Goal: Check status

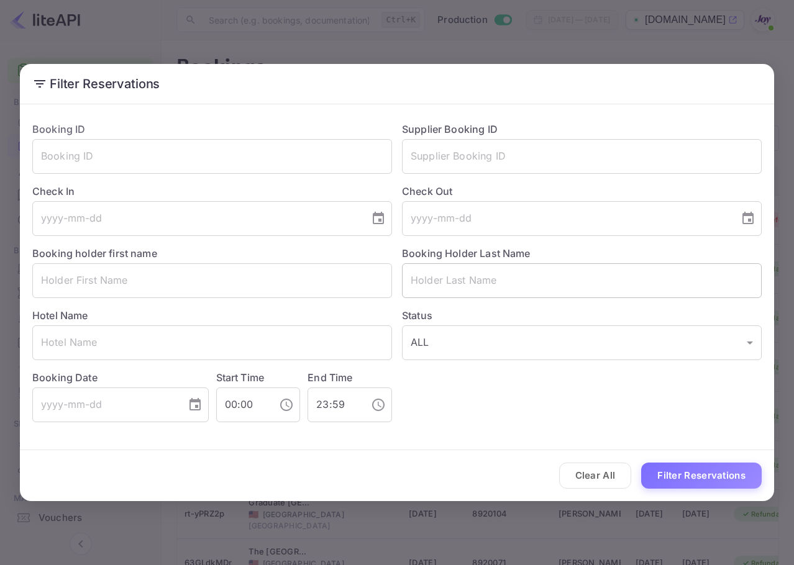
click at [504, 244] on div "Booking Holder Last Name ​" at bounding box center [577, 267] width 370 height 62
click at [525, 273] on input "text" at bounding box center [582, 280] width 360 height 35
click at [577, 281] on input "text" at bounding box center [582, 280] width 360 height 35
paste input "[PERSON_NAME]"
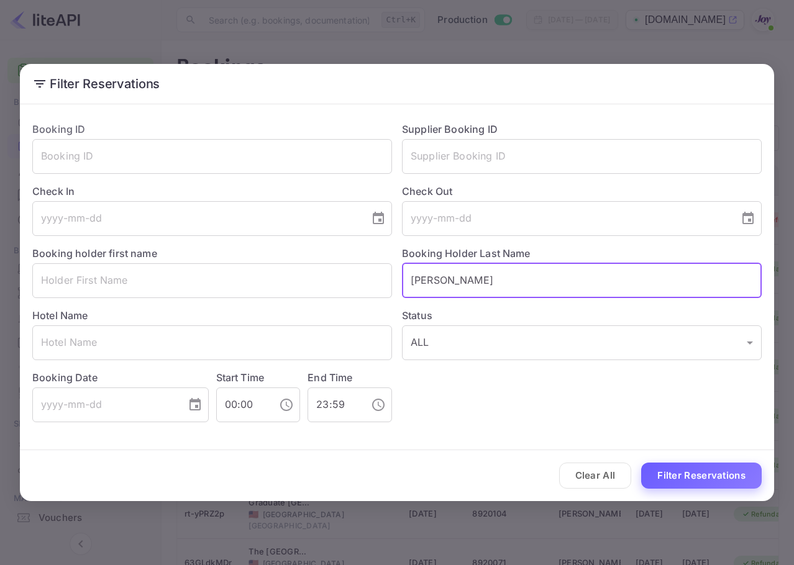
type input "[PERSON_NAME]"
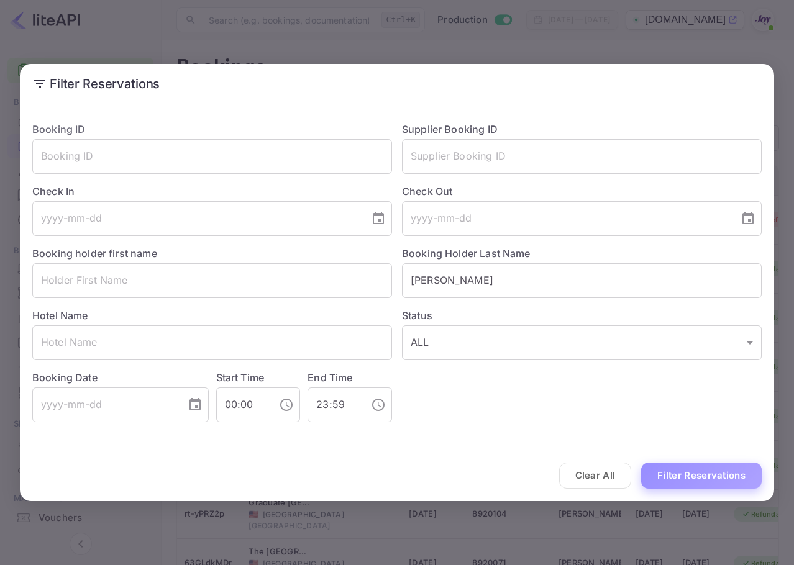
click at [694, 486] on button "Filter Reservations" at bounding box center [701, 476] width 121 height 27
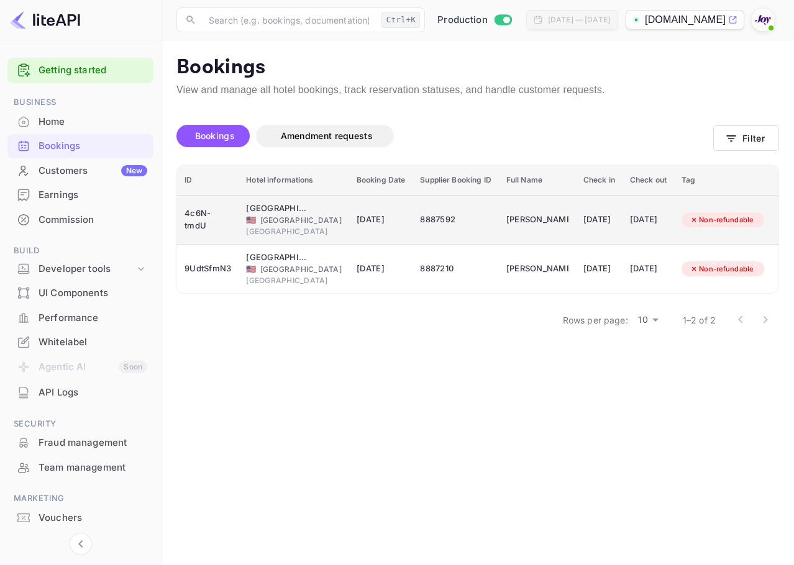
click at [381, 217] on td "[DATE]" at bounding box center [381, 220] width 64 height 50
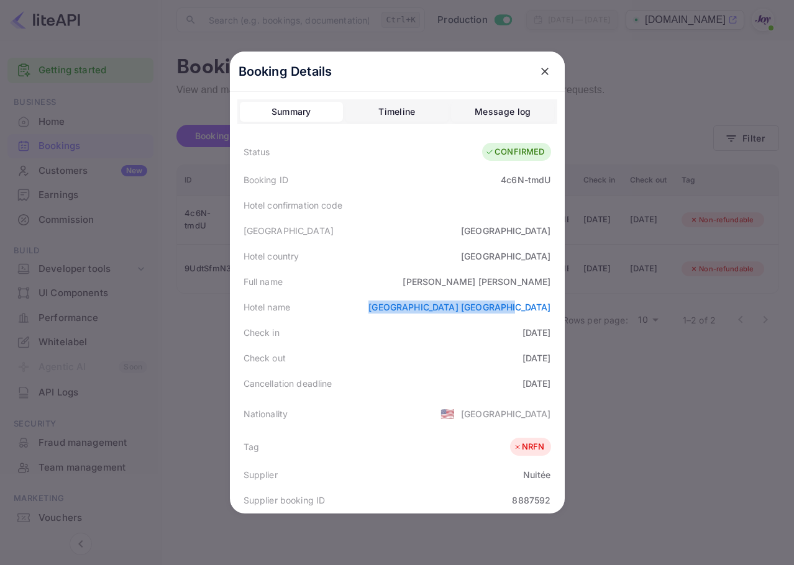
copy link "[GEOGRAPHIC_DATA] [GEOGRAPHIC_DATA]"
drag, startPoint x: 398, startPoint y: 304, endPoint x: 546, endPoint y: 311, distance: 148.6
click at [546, 311] on div "Hotel name [GEOGRAPHIC_DATA] [GEOGRAPHIC_DATA]" at bounding box center [397, 306] width 320 height 25
drag, startPoint x: 198, startPoint y: 275, endPoint x: 198, endPoint y: 285, distance: 9.9
click at [198, 275] on div at bounding box center [397, 282] width 794 height 565
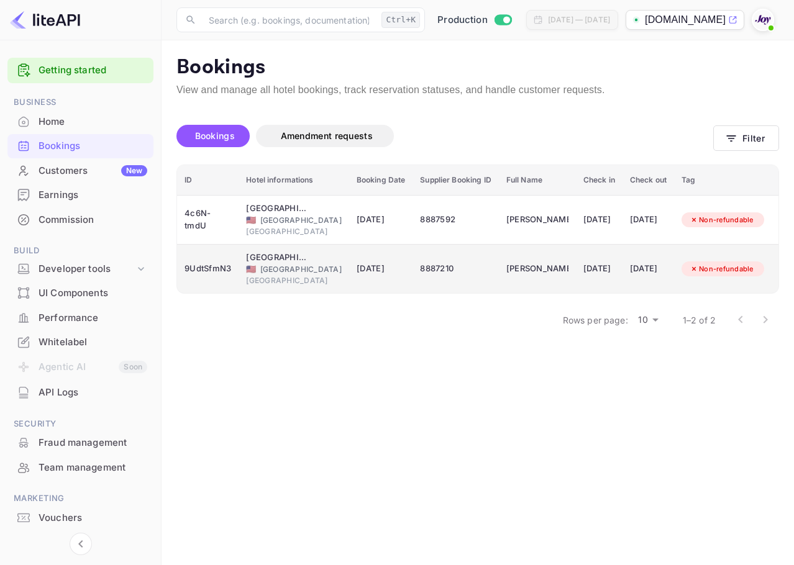
click at [278, 272] on div "🇺🇸 [GEOGRAPHIC_DATA]" at bounding box center [294, 269] width 96 height 11
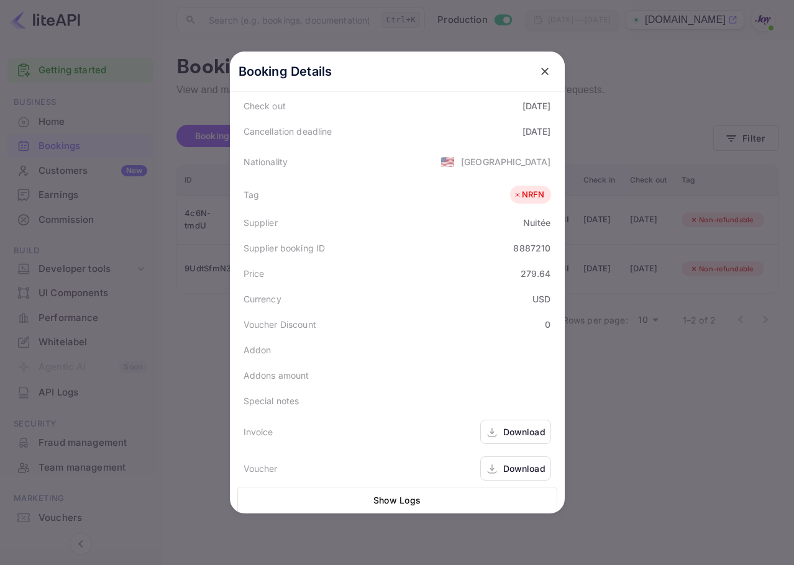
scroll to position [278, 0]
click at [525, 462] on div "Download" at bounding box center [524, 468] width 42 height 13
click at [520, 426] on div "Download" at bounding box center [524, 432] width 42 height 13
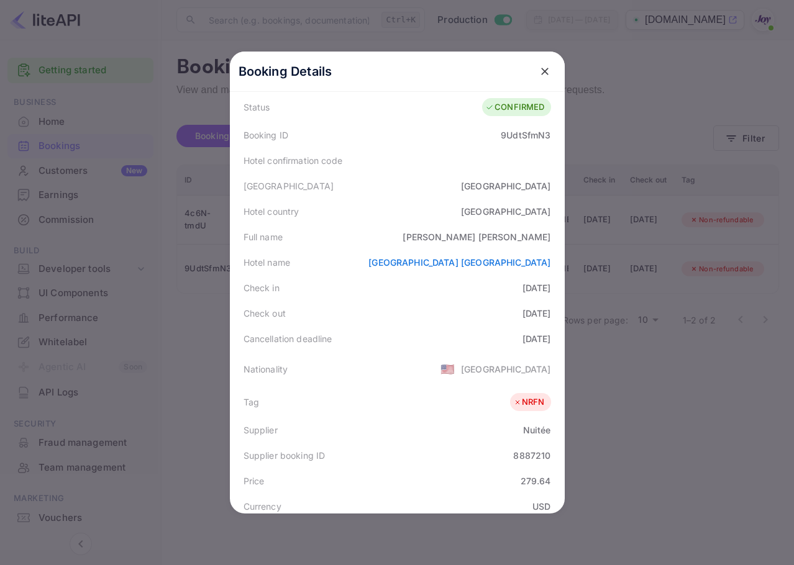
scroll to position [29, 0]
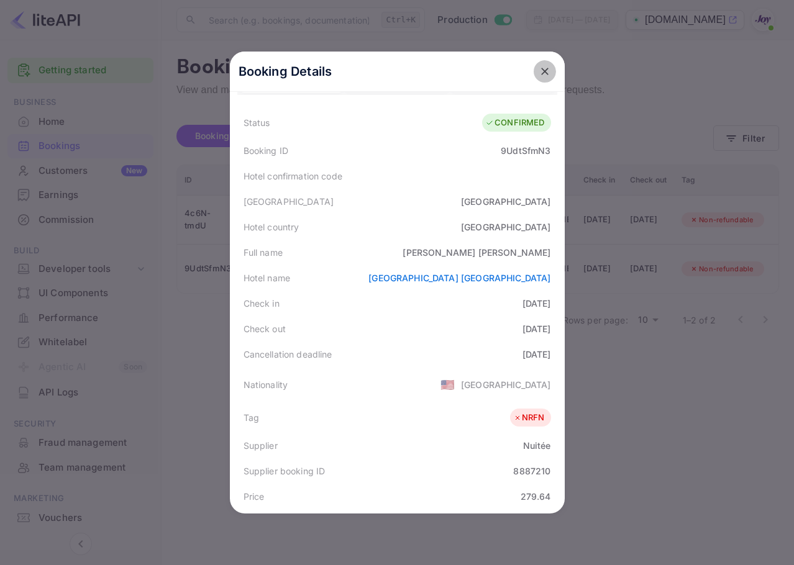
click at [542, 70] on icon "close" at bounding box center [544, 71] width 7 height 7
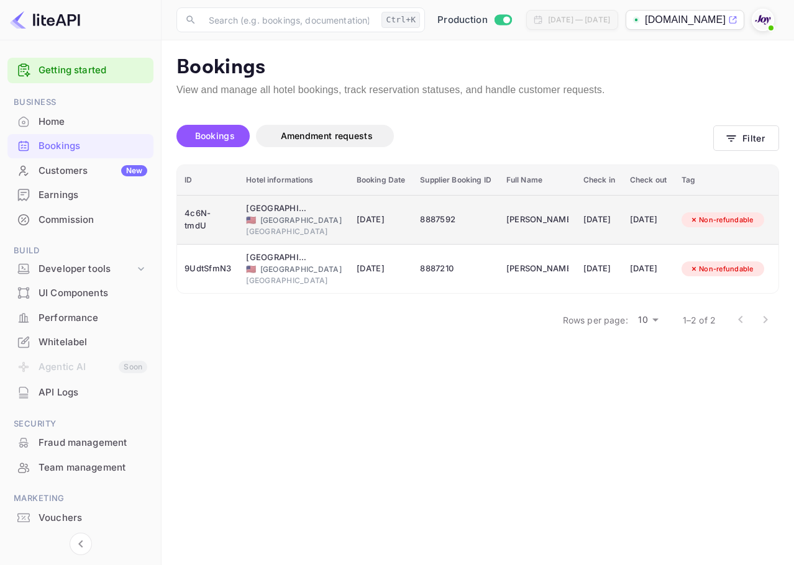
click at [412, 219] on td "8887592" at bounding box center [455, 220] width 86 height 50
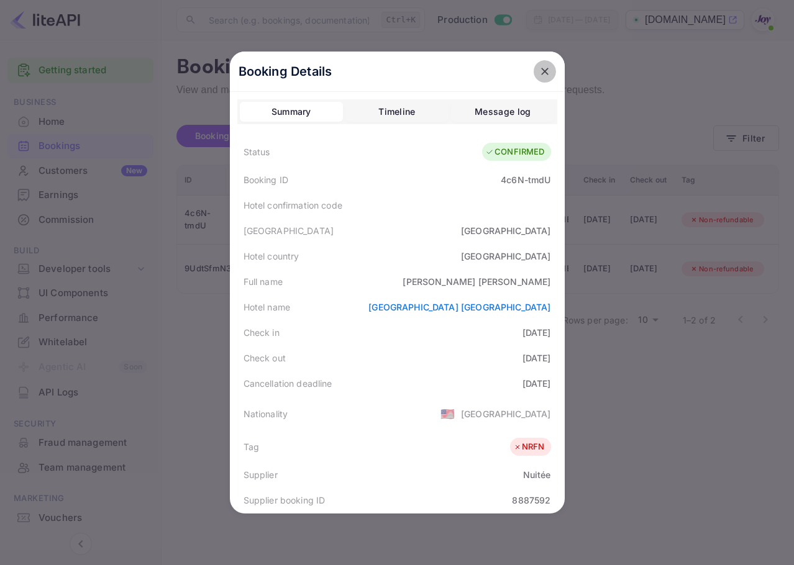
click at [541, 76] on icon "close" at bounding box center [545, 71] width 12 height 12
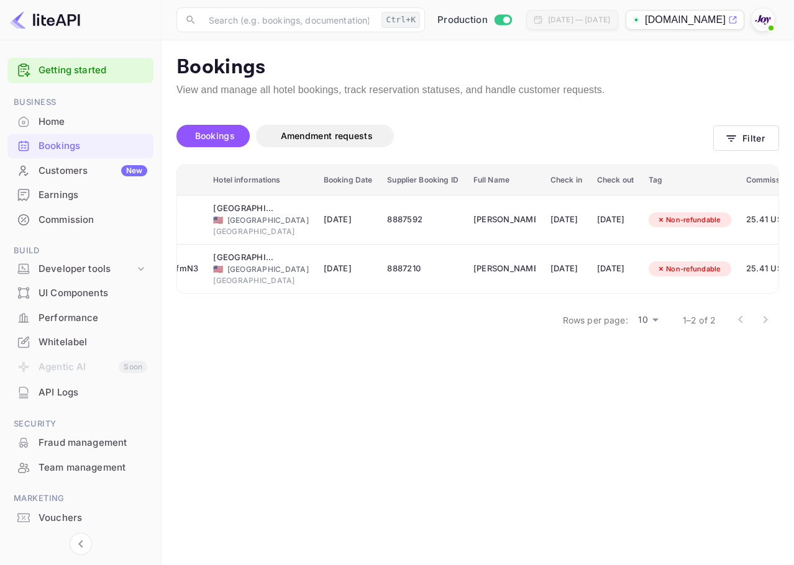
scroll to position [0, 0]
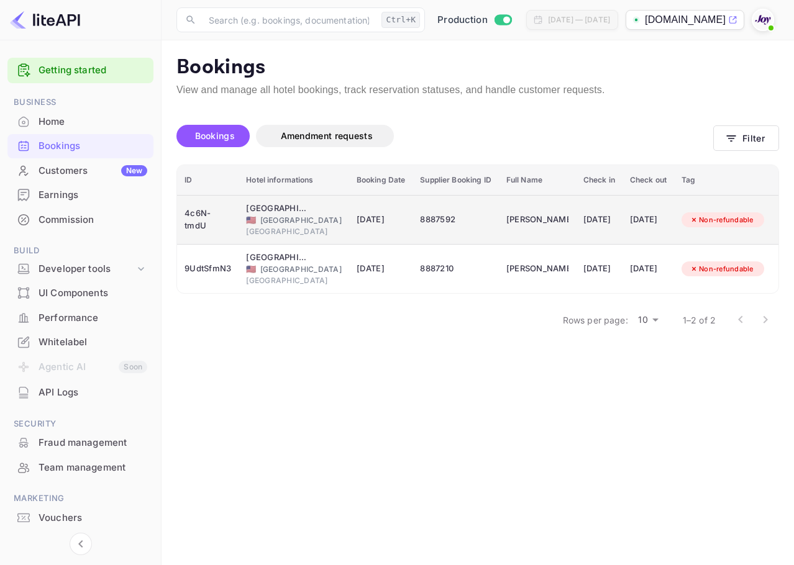
click at [313, 231] on div "[GEOGRAPHIC_DATA]" at bounding box center [294, 231] width 96 height 11
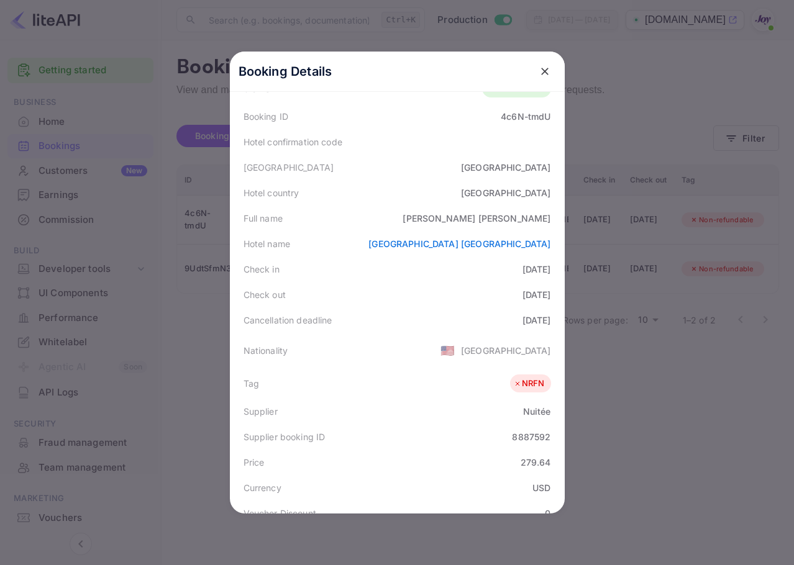
scroll to position [124, 0]
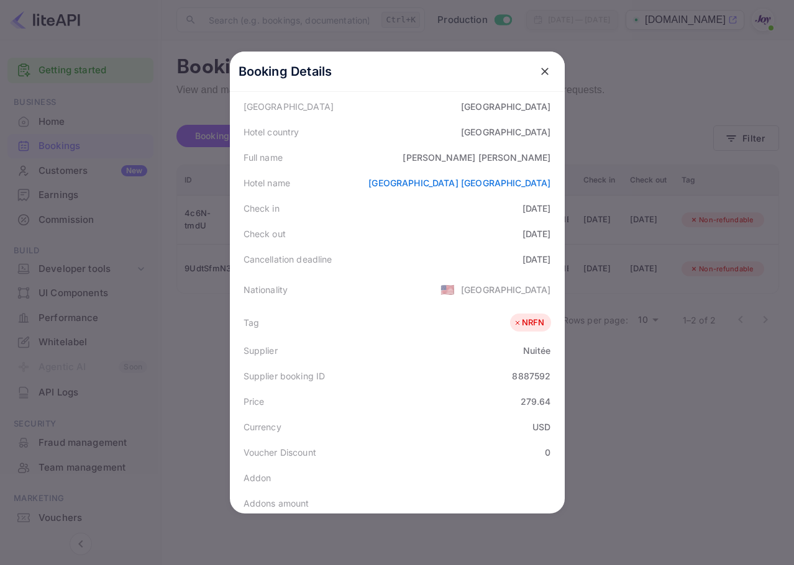
click at [539, 70] on icon "close" at bounding box center [545, 71] width 12 height 12
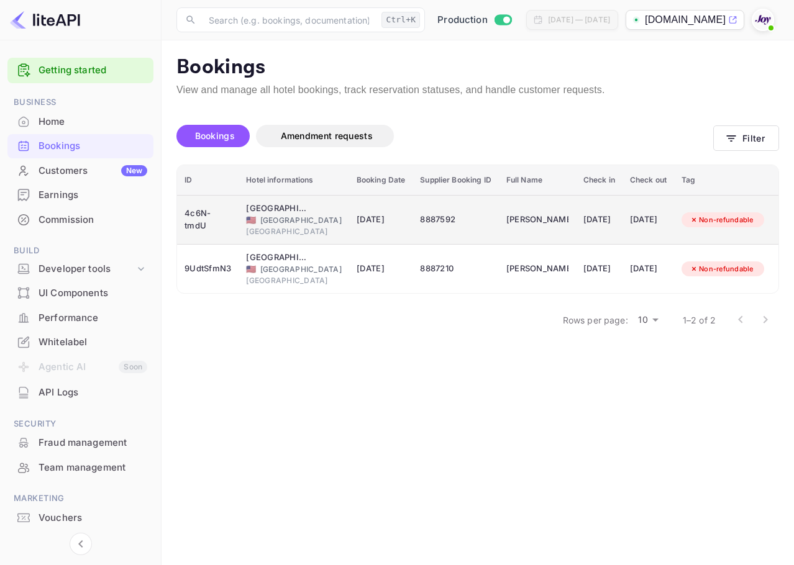
click at [637, 210] on div "[DATE]" at bounding box center [648, 220] width 37 height 20
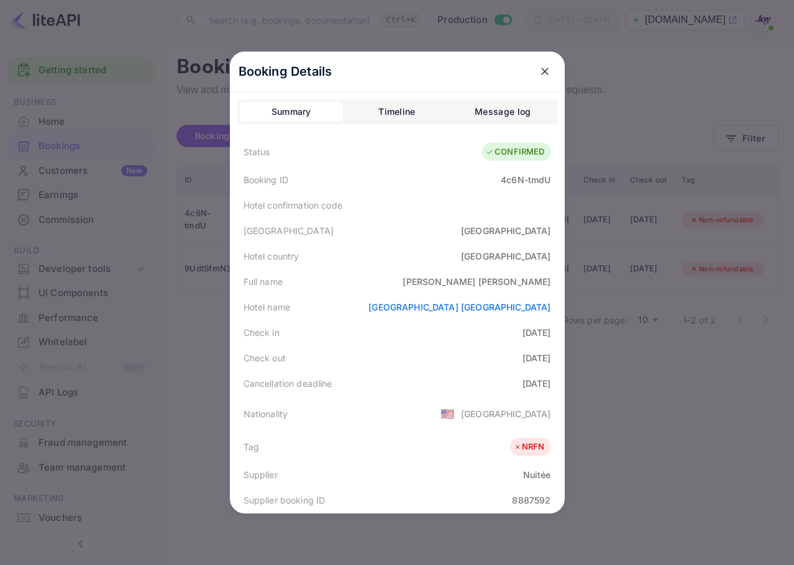
drag, startPoint x: 533, startPoint y: 73, endPoint x: 537, endPoint y: 84, distance: 12.0
click at [534, 74] on button "close" at bounding box center [545, 71] width 22 height 22
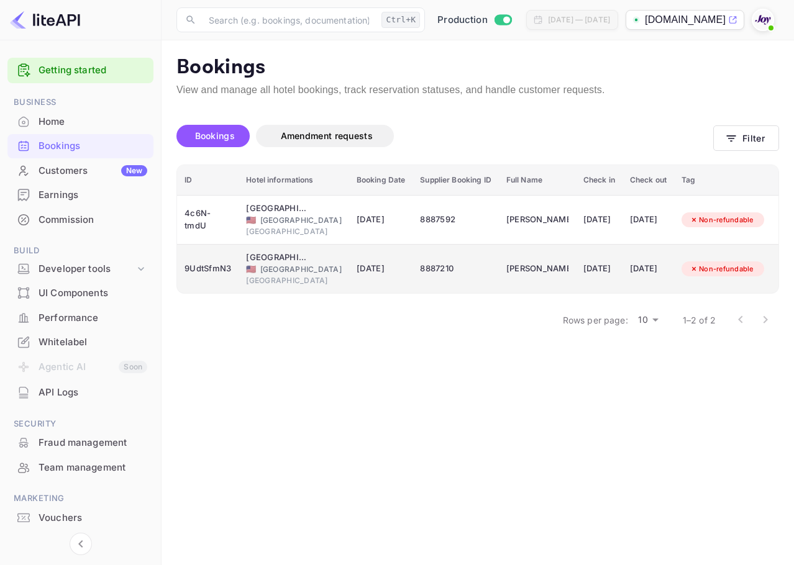
click at [622, 270] on td "[DATE]" at bounding box center [648, 269] width 52 height 49
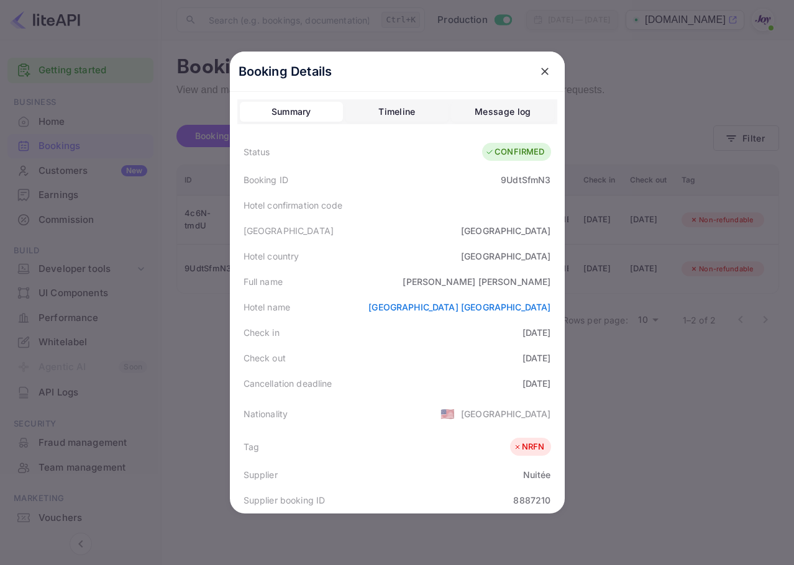
scroll to position [248, 0]
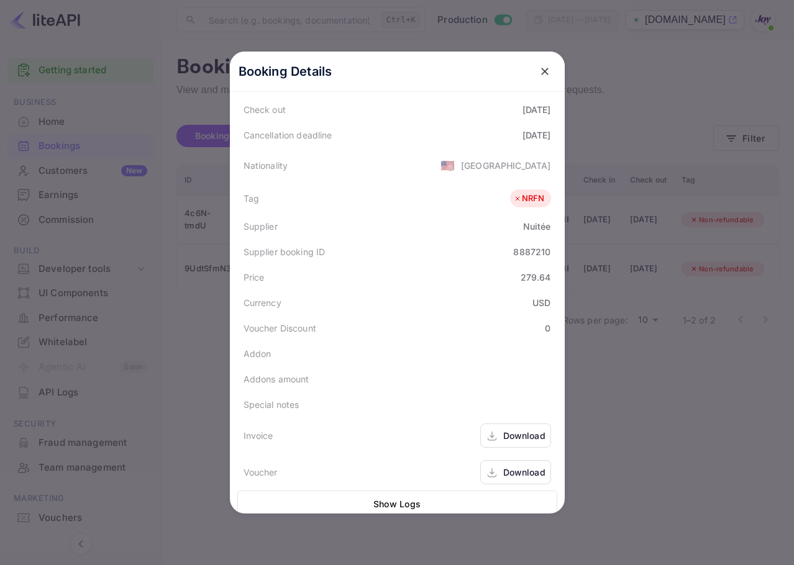
click at [509, 435] on div "Download" at bounding box center [524, 435] width 42 height 13
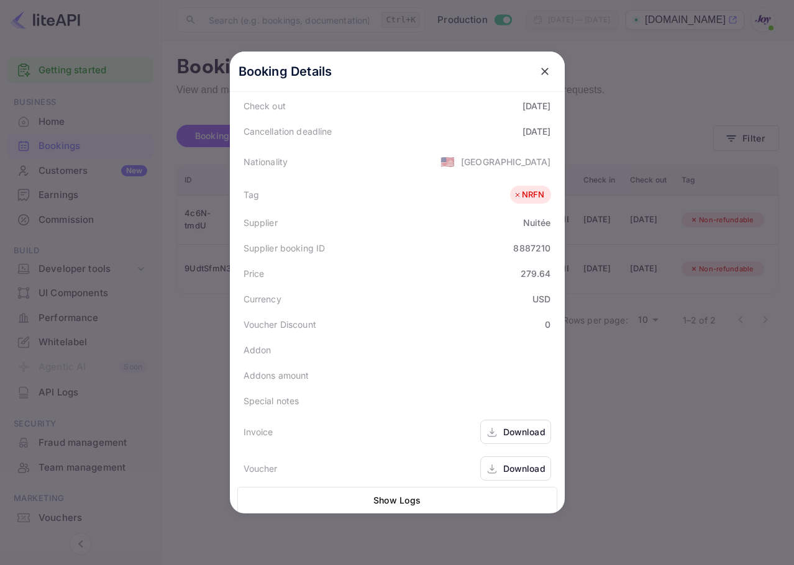
scroll to position [278, 0]
click at [503, 462] on div "Download" at bounding box center [524, 468] width 42 height 13
click at [540, 75] on icon "close" at bounding box center [545, 71] width 12 height 12
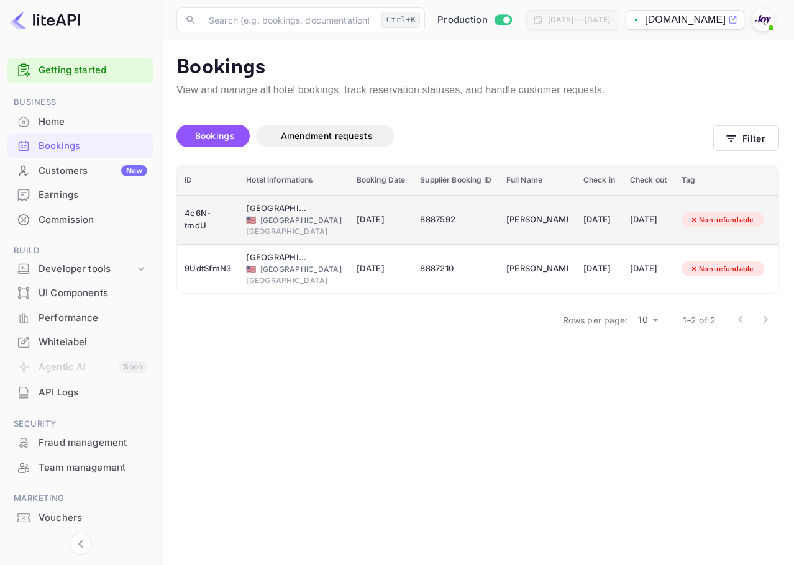
click at [712, 221] on div "Non-refundable" at bounding box center [721, 220] width 80 height 16
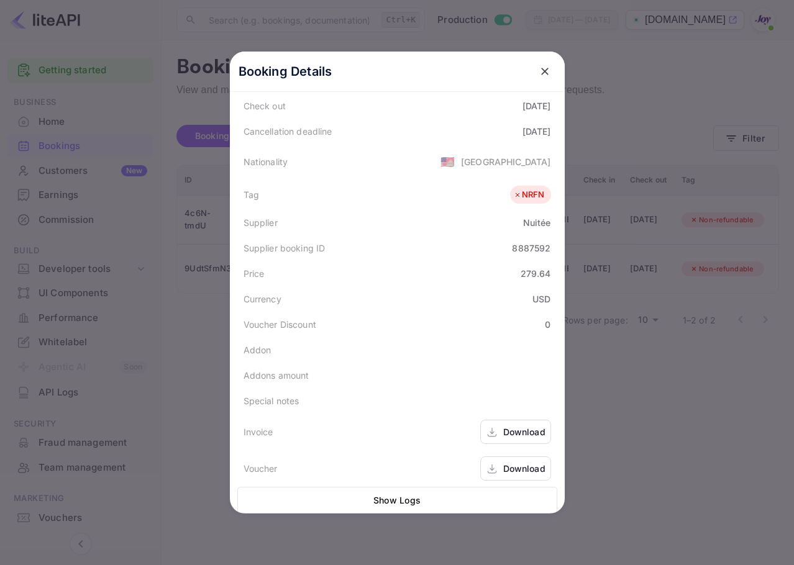
click at [518, 420] on div "Download" at bounding box center [515, 432] width 71 height 24
click at [503, 457] on div "Download" at bounding box center [515, 469] width 71 height 24
click at [545, 75] on icon "close" at bounding box center [545, 71] width 12 height 12
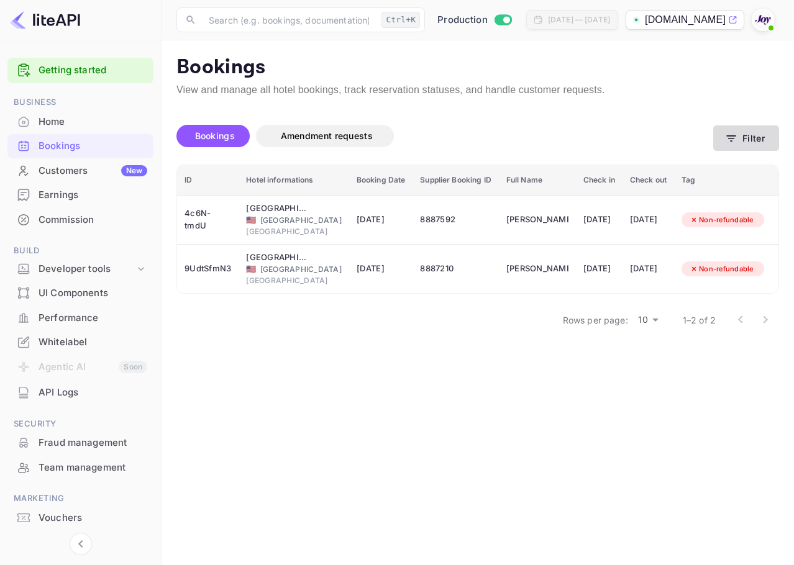
click at [772, 140] on button "Filter" at bounding box center [746, 137] width 66 height 25
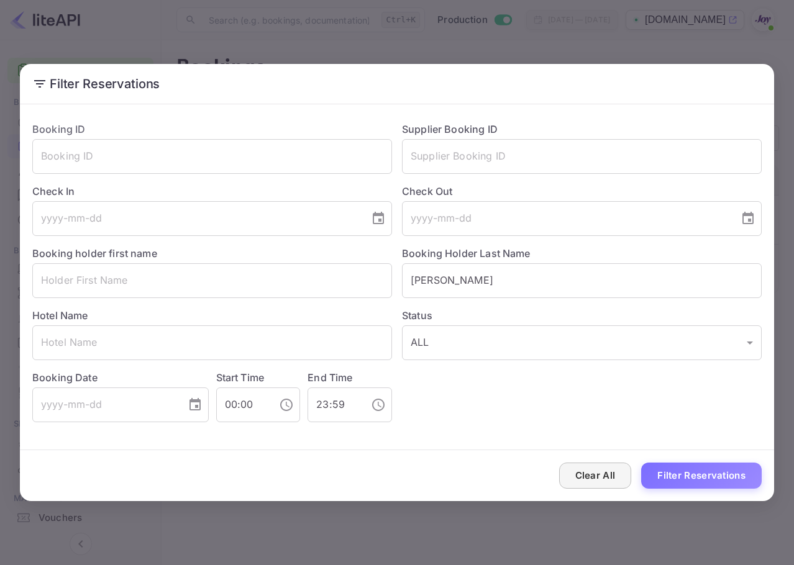
click at [616, 467] on button "Clear All" at bounding box center [595, 476] width 73 height 27
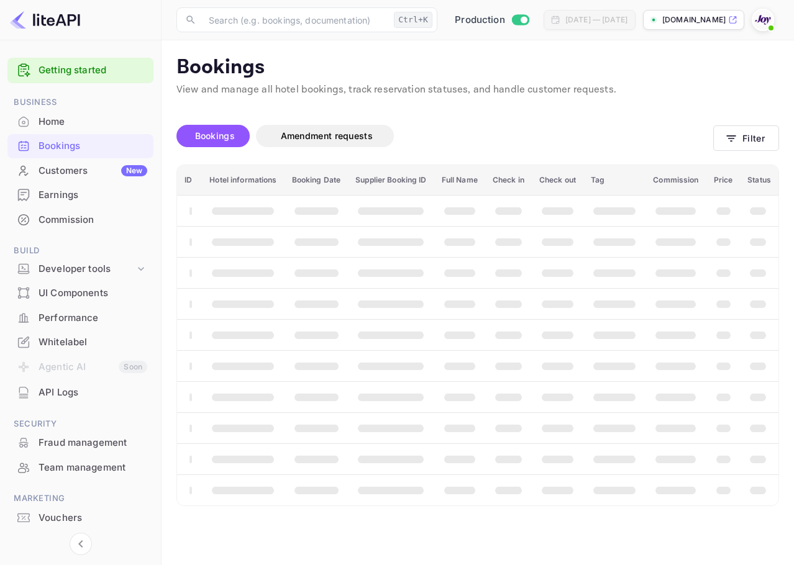
click at [748, 153] on div "Bookings Amendment requests Filter" at bounding box center [477, 138] width 603 height 52
click at [751, 139] on button "Filter" at bounding box center [746, 137] width 66 height 25
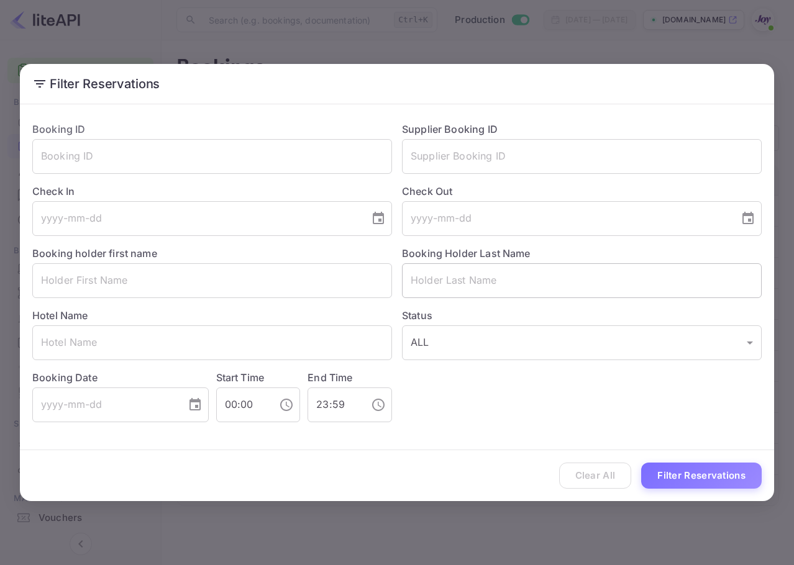
click at [496, 270] on input "text" at bounding box center [582, 280] width 360 height 35
paste input "[PERSON_NAME]"
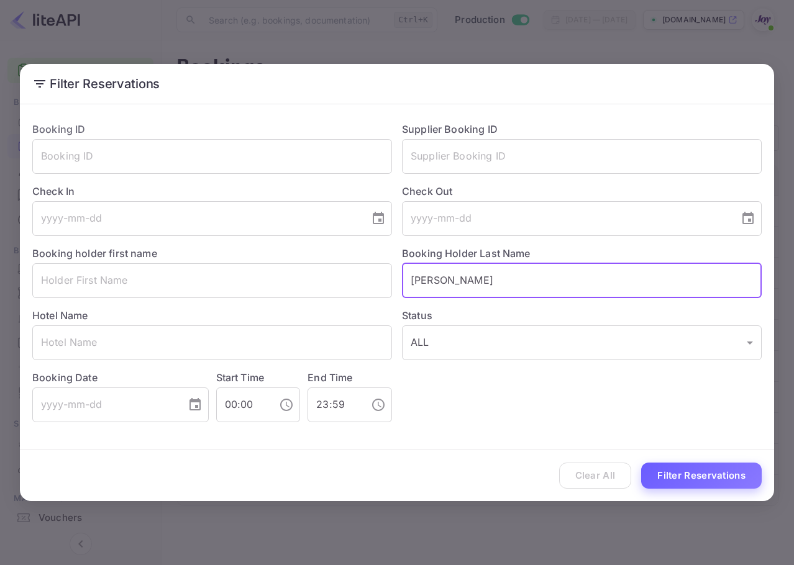
type input "[PERSON_NAME]"
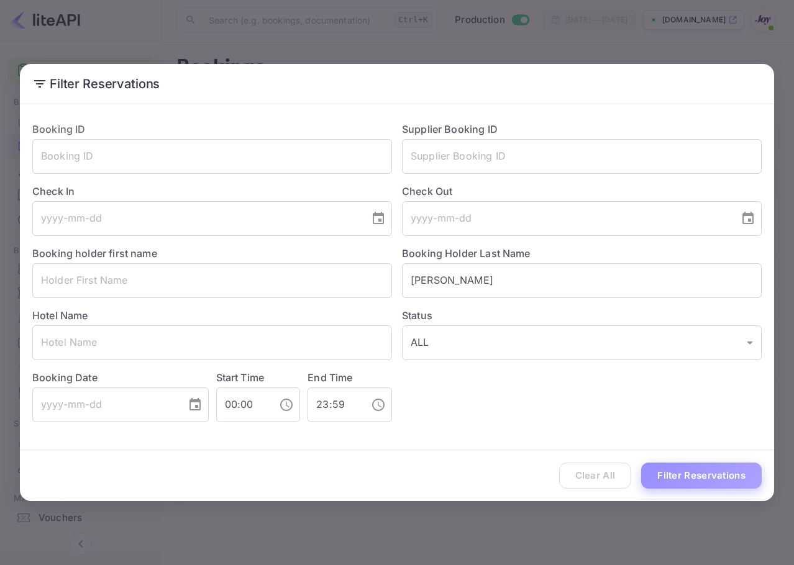
click at [727, 480] on button "Filter Reservations" at bounding box center [701, 476] width 121 height 27
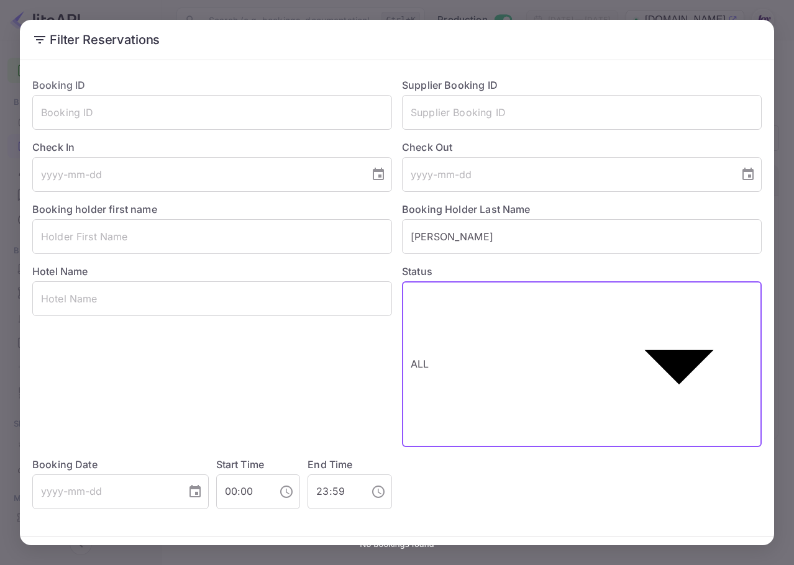
drag, startPoint x: 586, startPoint y: 336, endPoint x: 498, endPoint y: 336, distance: 88.8
click at [498, 336] on body "Getting started Business Home Bookings Customers New Earnings Commission Build …" at bounding box center [397, 312] width 794 height 625
click at [483, 565] on div at bounding box center [397, 565] width 794 height 0
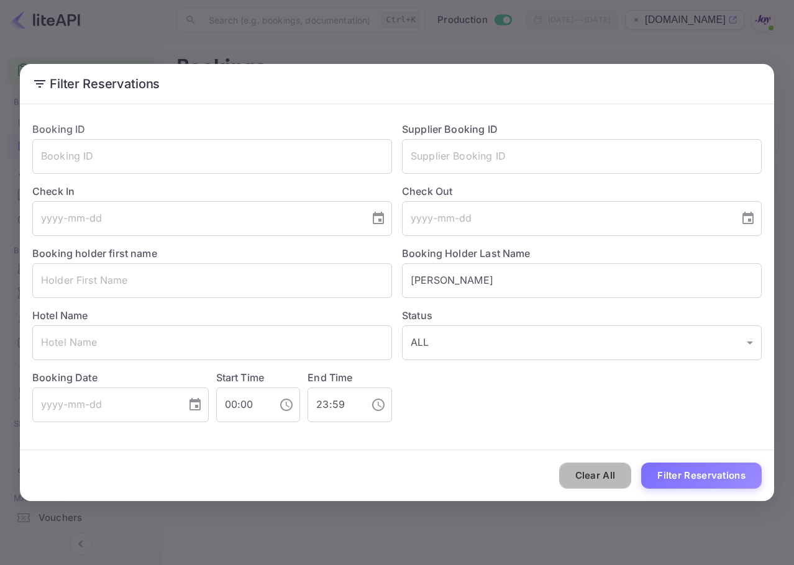
click at [583, 472] on button "Clear All" at bounding box center [595, 476] width 73 height 27
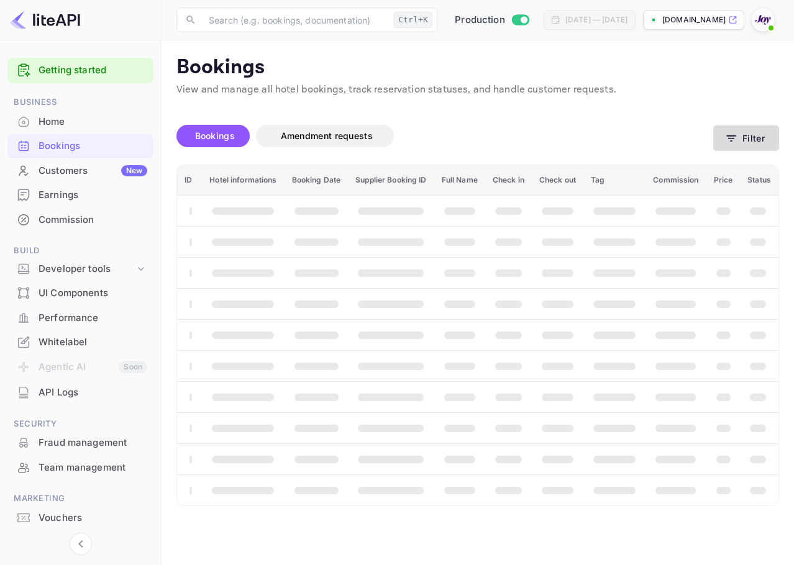
click at [742, 137] on button "Filter" at bounding box center [746, 137] width 66 height 25
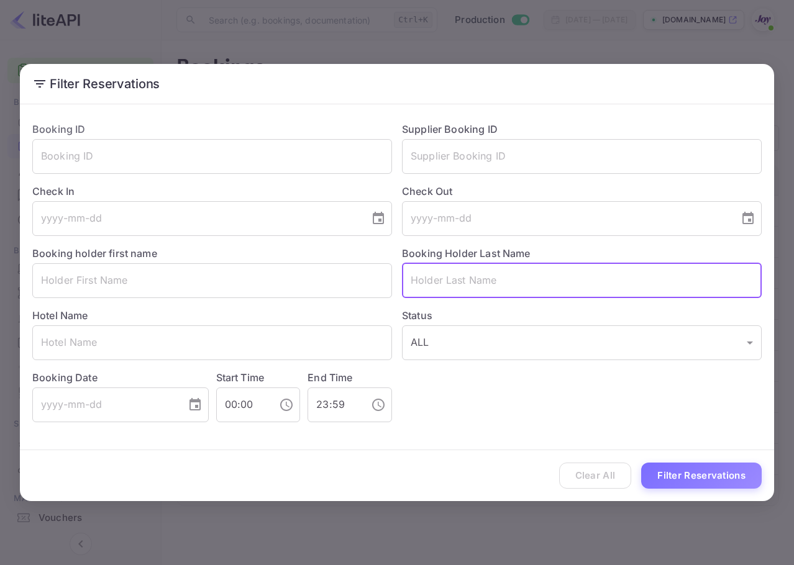
click at [540, 296] on input "text" at bounding box center [582, 280] width 360 height 35
paste input "[PERSON_NAME]"
type input "[PERSON_NAME]"
click at [698, 476] on button "Filter Reservations" at bounding box center [701, 476] width 121 height 27
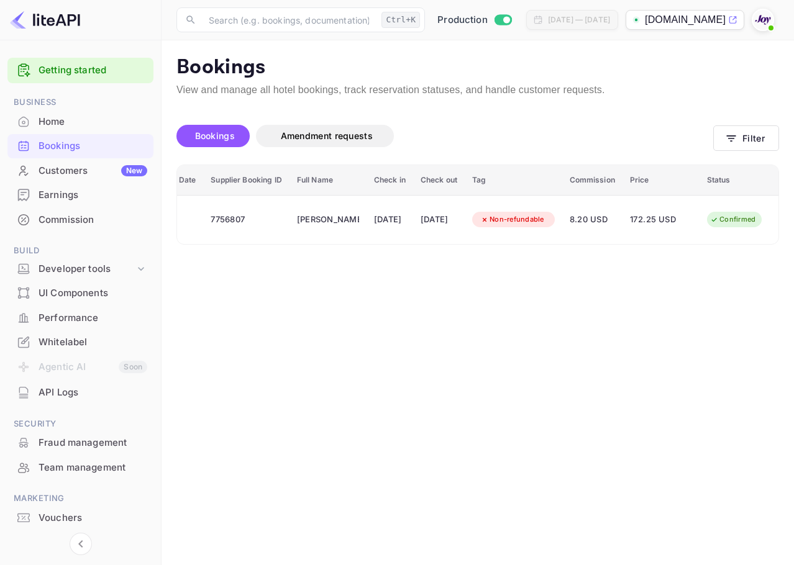
scroll to position [0, 0]
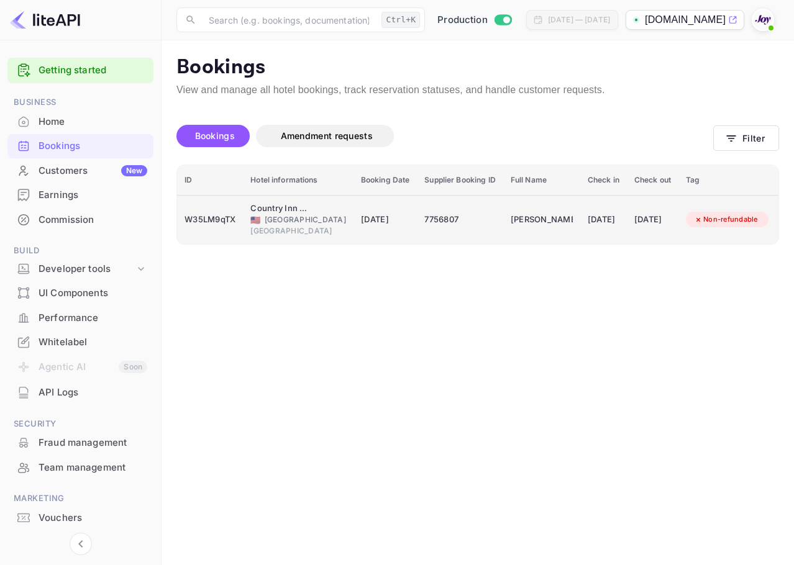
click at [503, 206] on td "[PERSON_NAME]" at bounding box center [541, 219] width 77 height 49
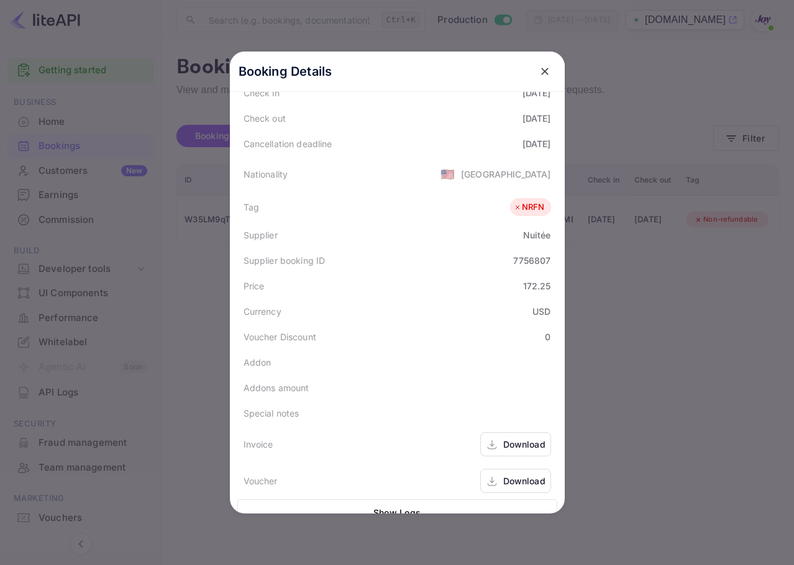
scroll to position [278, 0]
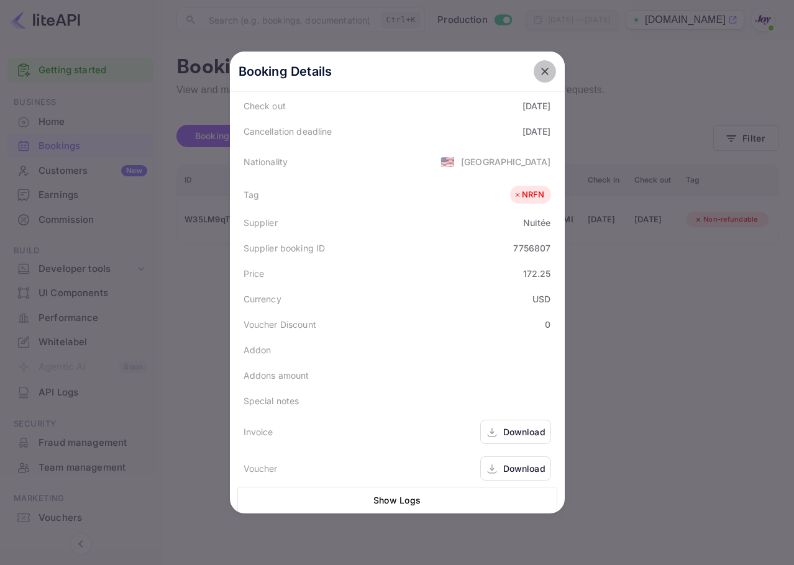
click at [542, 65] on button "close" at bounding box center [545, 71] width 22 height 22
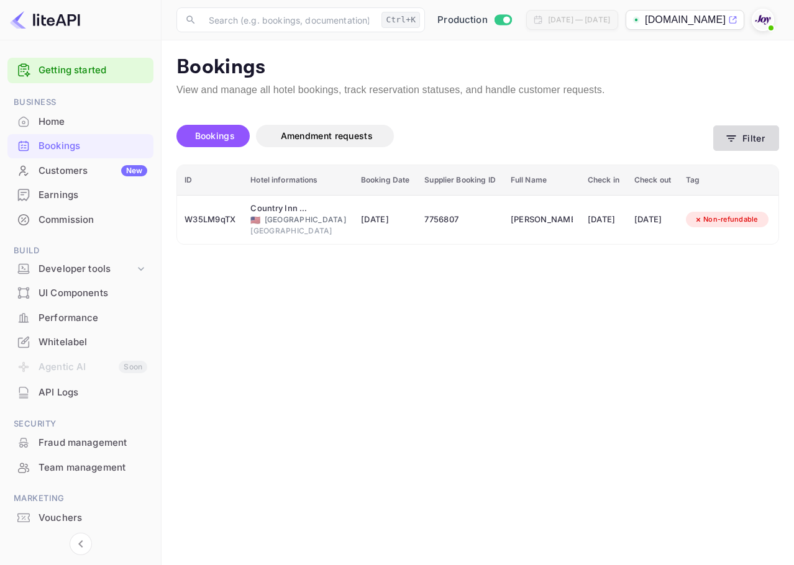
click at [717, 138] on button "Filter" at bounding box center [746, 137] width 66 height 25
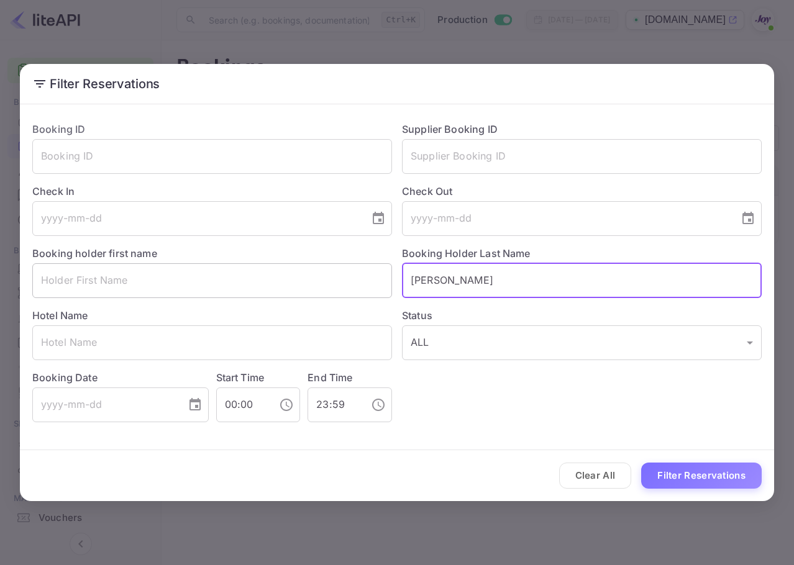
drag, startPoint x: 411, startPoint y: 266, endPoint x: 346, endPoint y: 264, distance: 64.6
click at [326, 250] on div "Booking ID ​ Supplier Booking ID ​ Check In ​ Check Out ​ Booking holder first …" at bounding box center [391, 267] width 739 height 311
click at [442, 281] on input "text" at bounding box center [582, 280] width 360 height 35
paste input "4b9377217e"
type input "4b9377217e"
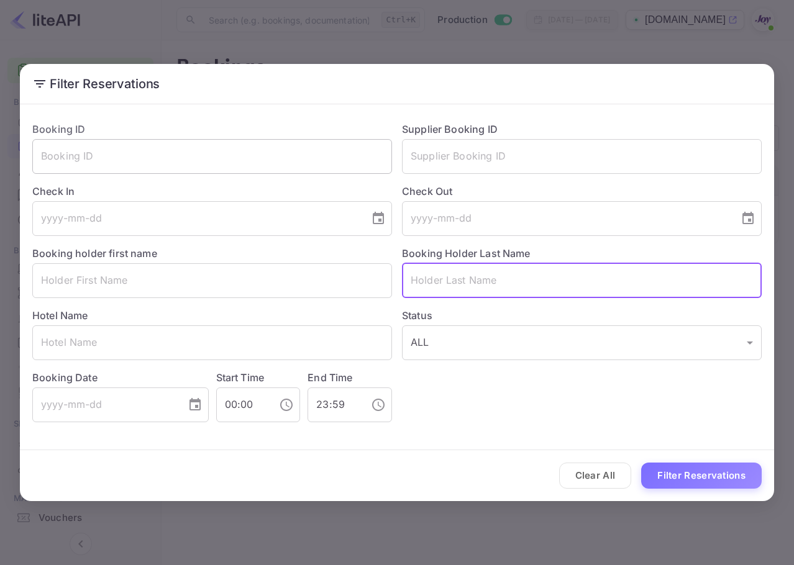
drag, startPoint x: 447, startPoint y: 161, endPoint x: 332, endPoint y: 162, distance: 114.9
click at [442, 161] on input "text" at bounding box center [582, 156] width 360 height 35
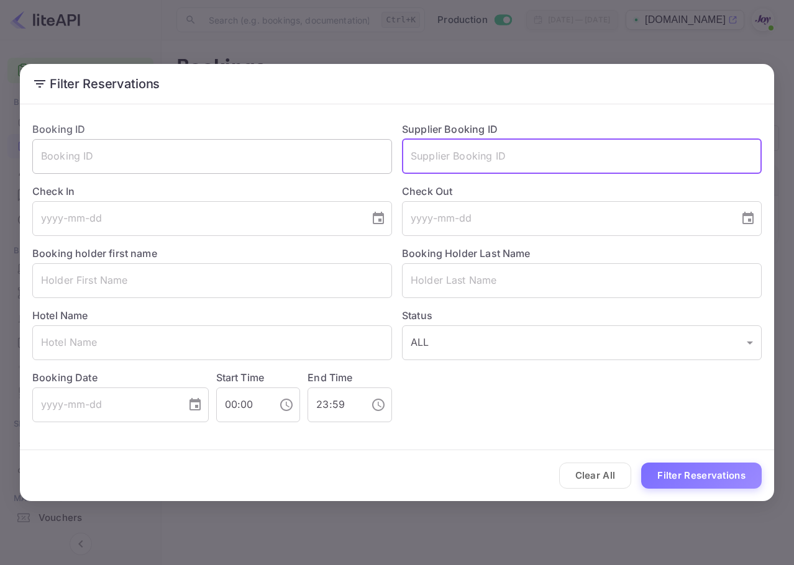
click at [301, 152] on input "text" at bounding box center [212, 156] width 360 height 35
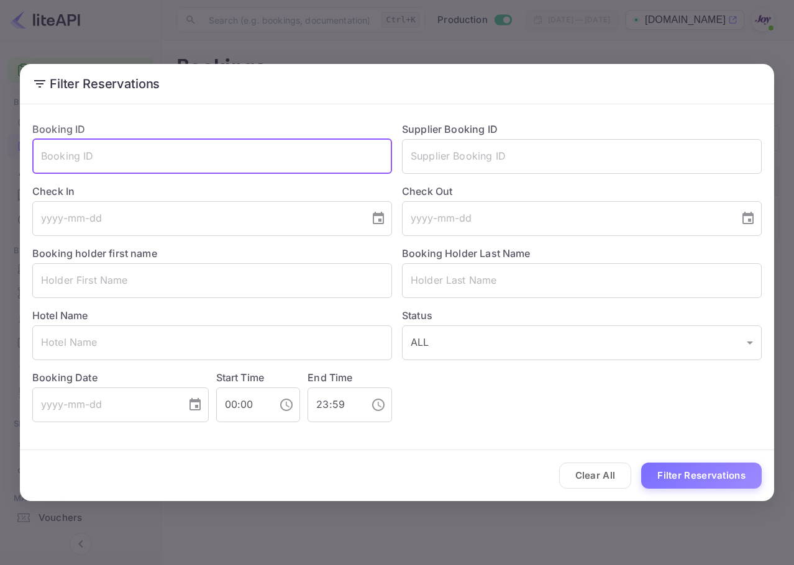
paste input "4b9377217e"
type input "4b9377217e"
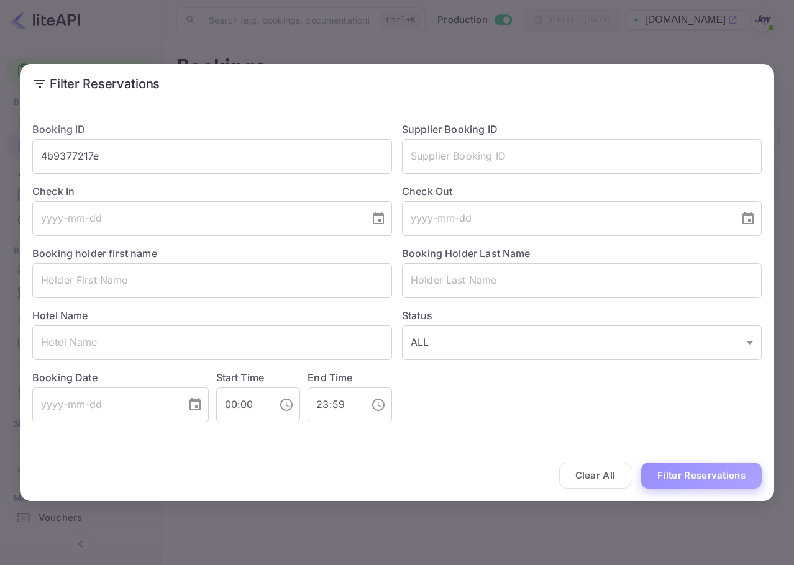
click at [694, 463] on button "Filter Reservations" at bounding box center [701, 476] width 121 height 27
click at [480, 297] on input "text" at bounding box center [582, 280] width 360 height 35
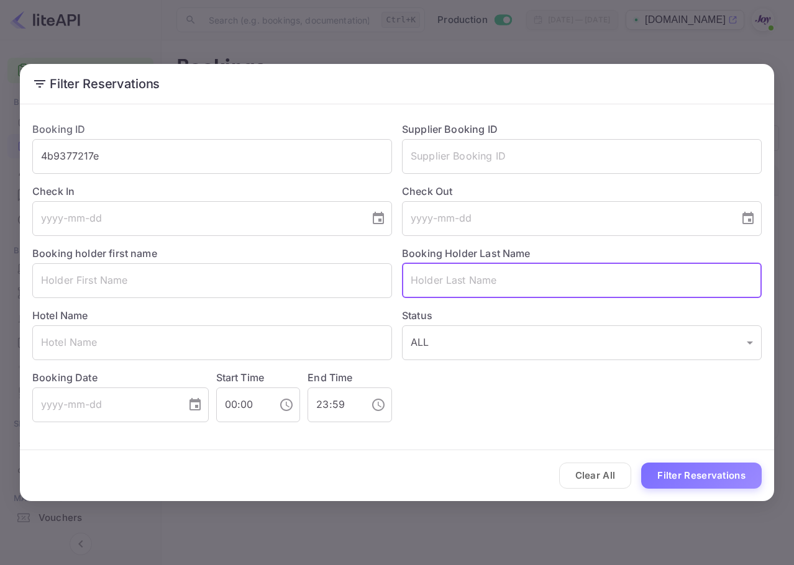
click at [518, 178] on div "Check Out ​" at bounding box center [577, 205] width 370 height 62
click at [530, 145] on input "text" at bounding box center [582, 156] width 360 height 35
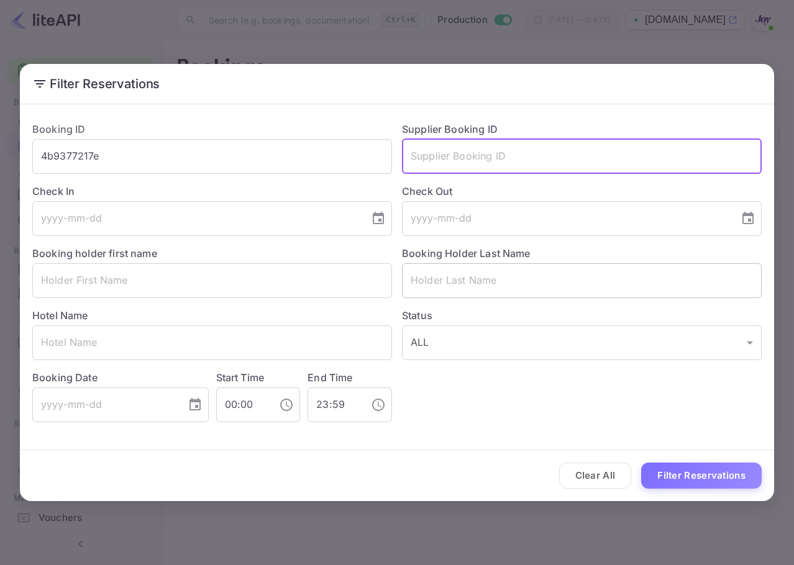
paste input "[PERSON_NAME]"
type input "[PERSON_NAME]"
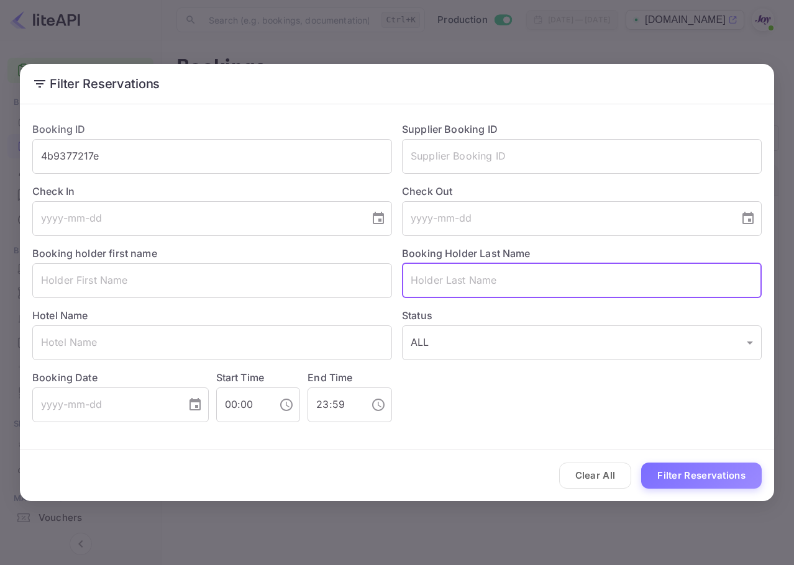
click at [485, 288] on input "text" at bounding box center [582, 280] width 360 height 35
paste input "[PERSON_NAME]"
type input "[PERSON_NAME]"
click at [717, 457] on div "Clear All Filter Reservations" at bounding box center [397, 476] width 754 height 52
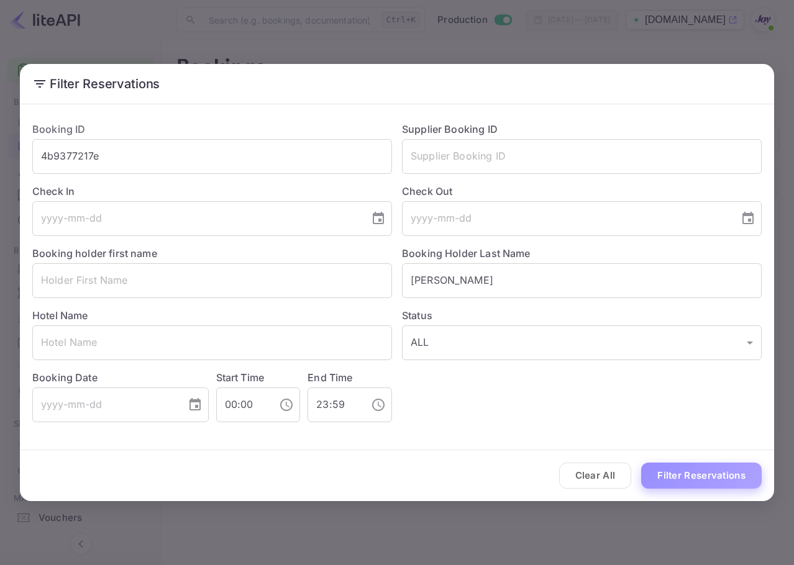
click at [709, 468] on button "Filter Reservations" at bounding box center [701, 476] width 121 height 27
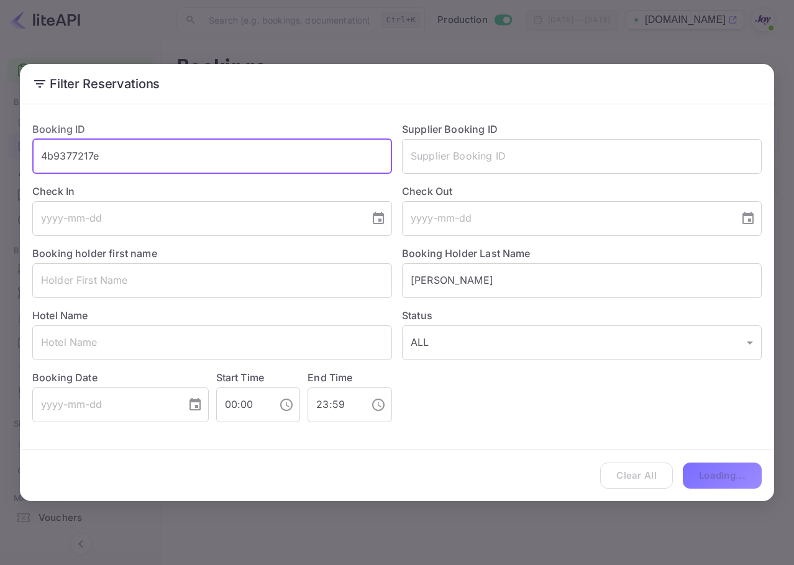
click at [1, 142] on div "Filter Reservations Booking ID 4b9377217e ​ Supplier Booking ID ​ Check In ​ Ch…" at bounding box center [397, 282] width 794 height 565
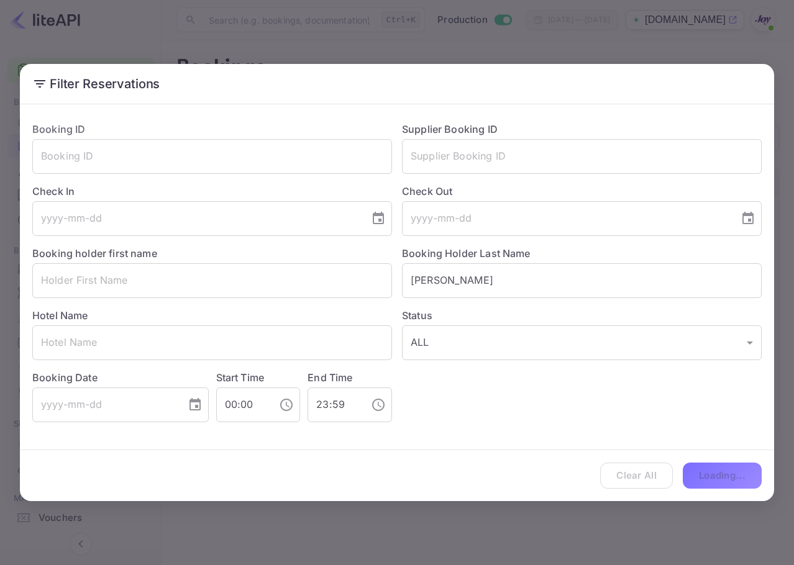
click at [651, 475] on div "Clear All Loading..." at bounding box center [397, 476] width 754 height 52
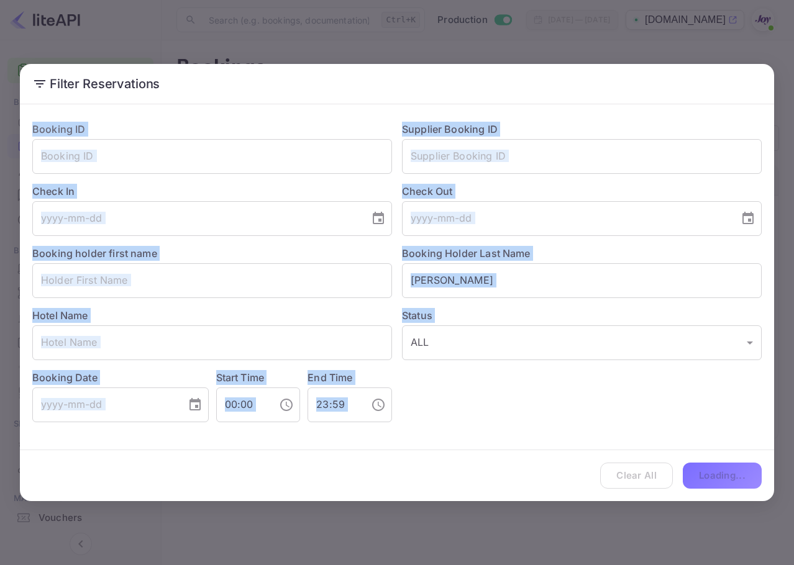
click at [651, 475] on div "Clear All Loading..." at bounding box center [397, 476] width 754 height 52
click at [651, 475] on button "Filter Reservations" at bounding box center [701, 476] width 121 height 27
click at [651, 475] on div "Clear All Filter Reservations" at bounding box center [397, 476] width 754 height 52
click at [651, 475] on div "Clear All Loading..." at bounding box center [397, 476] width 754 height 52
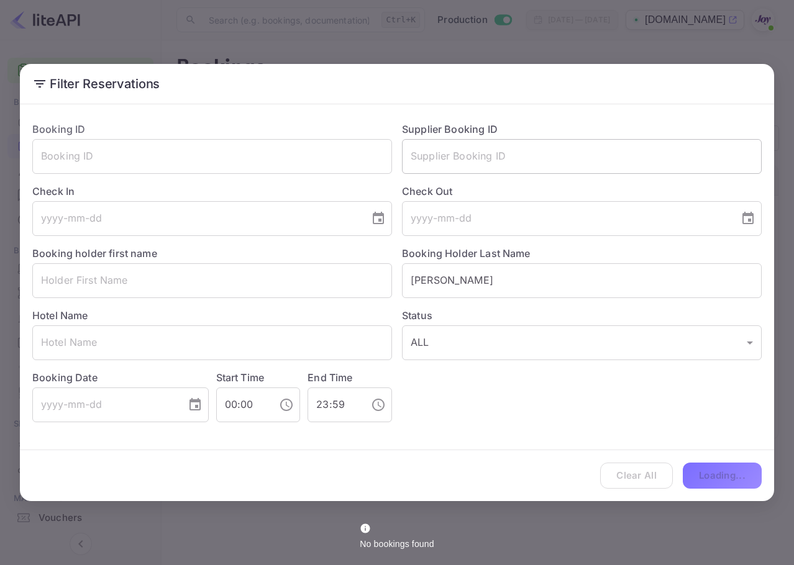
click at [559, 158] on input "text" at bounding box center [582, 156] width 360 height 35
click at [546, 246] on div "Booking Holder Last Name [PERSON_NAME] ​" at bounding box center [577, 267] width 370 height 62
click at [532, 296] on input "[PERSON_NAME]" at bounding box center [582, 280] width 360 height 35
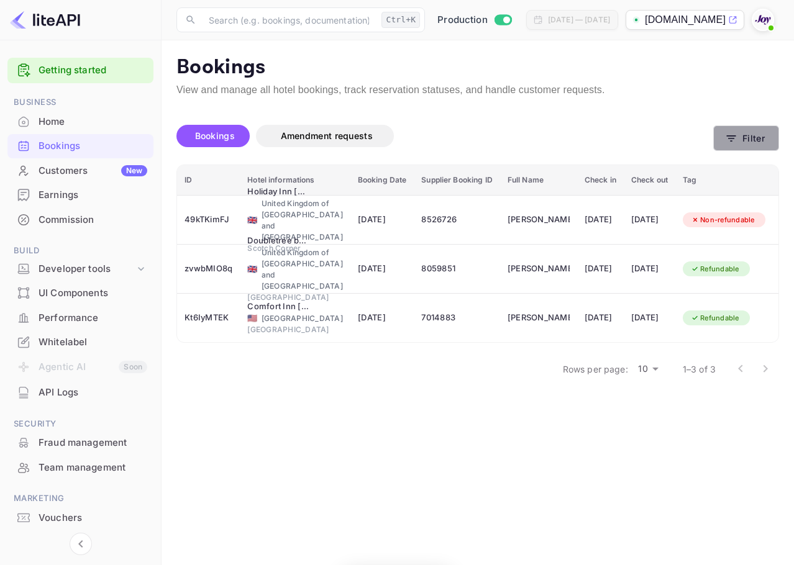
click at [754, 132] on button "Filter" at bounding box center [746, 137] width 66 height 25
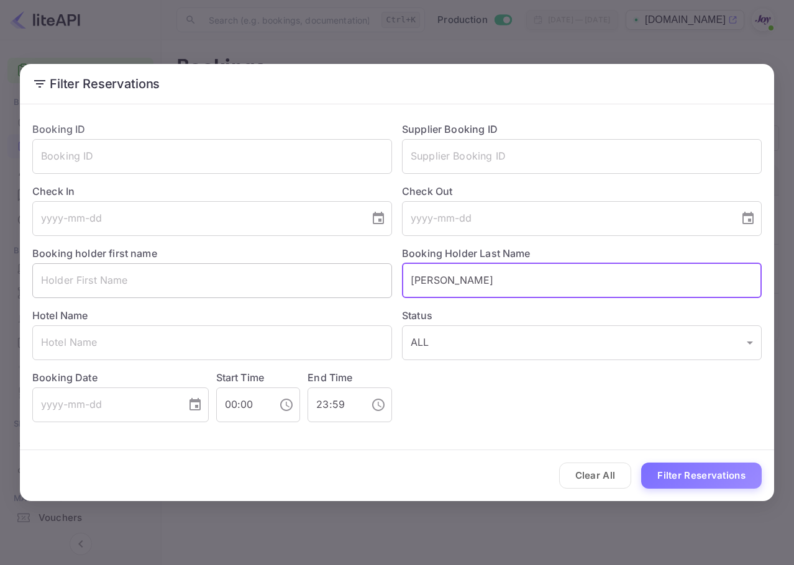
drag, startPoint x: 491, startPoint y: 279, endPoint x: 390, endPoint y: 268, distance: 101.2
click at [390, 268] on div "Booking ID ​ Supplier Booking ID ​ Check In ​ Check Out ​ Booking holder first …" at bounding box center [391, 267] width 739 height 311
